Goal: Task Accomplishment & Management: Use online tool/utility

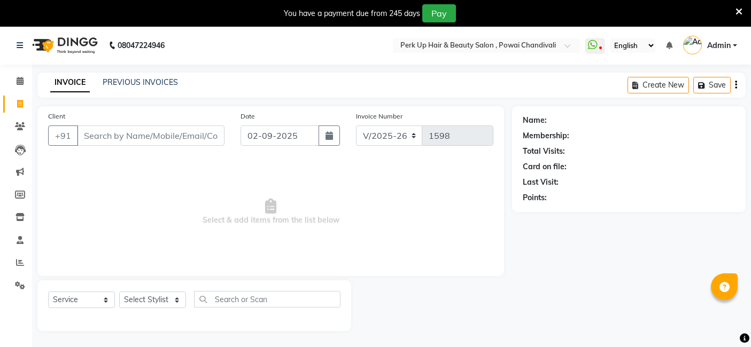
select select "5131"
select select "service"
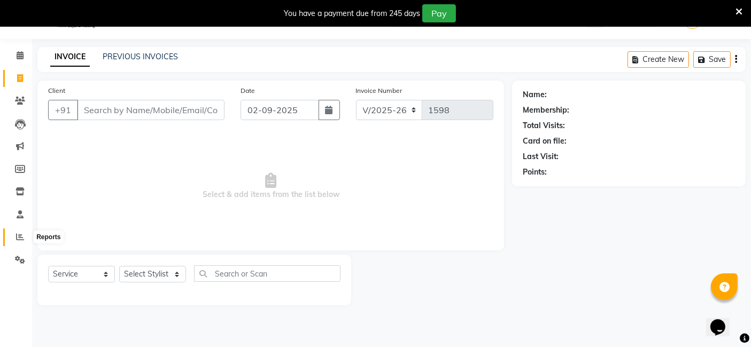
click at [19, 238] on icon at bounding box center [20, 237] width 8 height 8
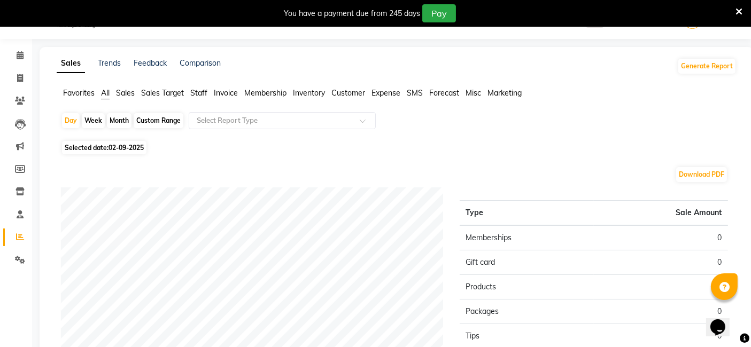
click at [130, 90] on span "Sales" at bounding box center [125, 93] width 19 height 10
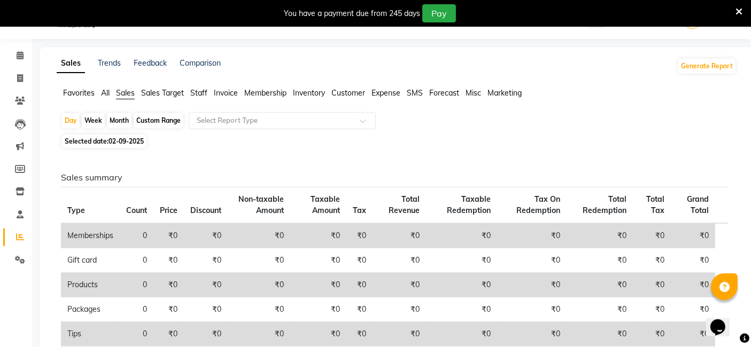
click at [160, 119] on div "Custom Range" at bounding box center [159, 120] width 50 height 15
select select "9"
select select "2025"
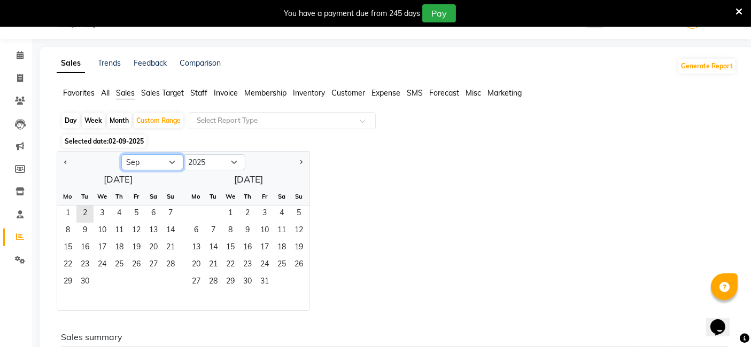
click at [160, 164] on select "Jan Feb Mar Apr May Jun [DATE] Aug Sep Oct Nov Dec" at bounding box center [152, 162] width 62 height 16
select select "8"
click at [121, 154] on select "Jan Feb Mar Apr May Jun [DATE] Aug Sep Oct Nov Dec" at bounding box center [152, 162] width 62 height 16
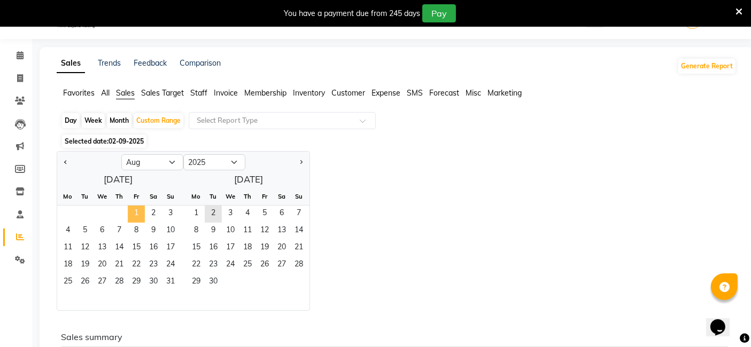
click at [136, 215] on span "1" at bounding box center [136, 214] width 17 height 17
click at [166, 280] on span "31" at bounding box center [170, 282] width 17 height 17
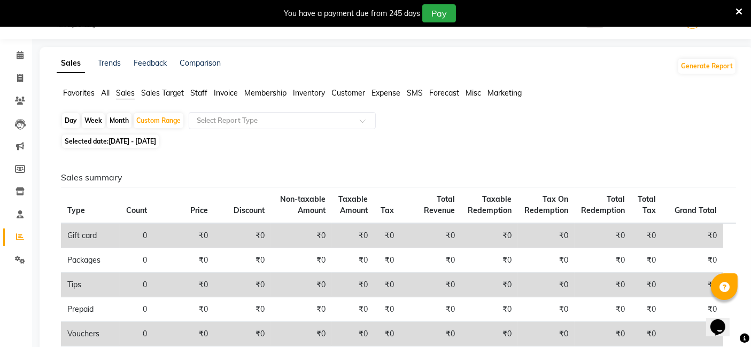
scroll to position [337, 0]
